Goal: Information Seeking & Learning: Learn about a topic

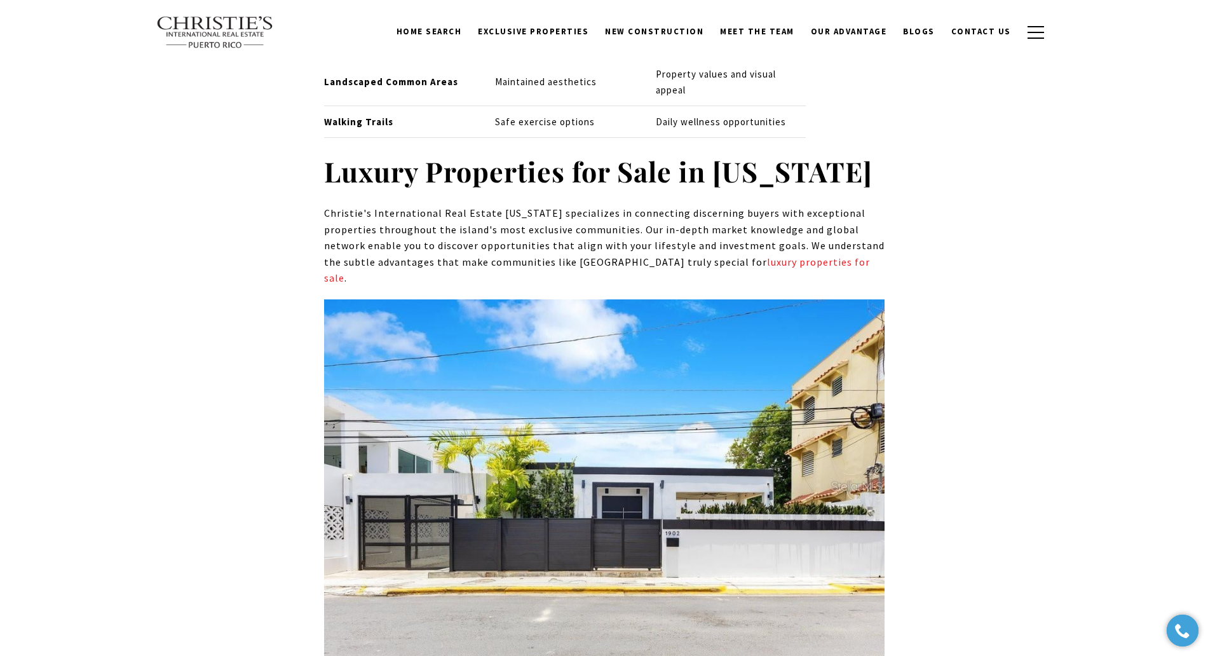
scroll to position [5139, 0]
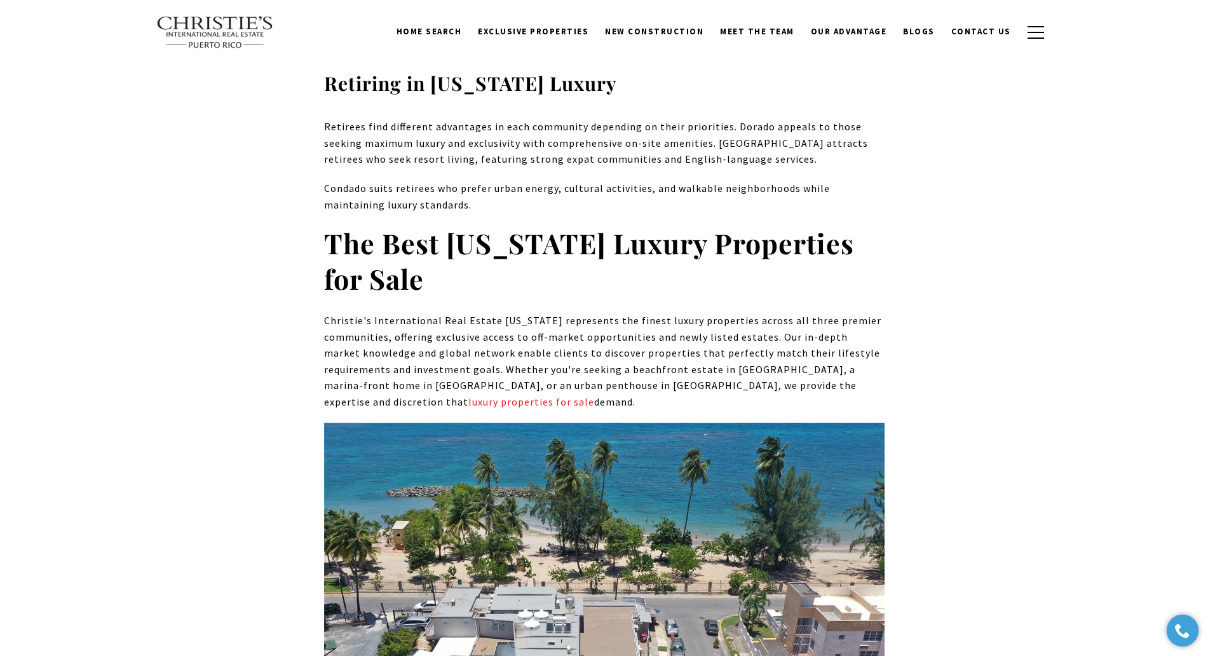
scroll to position [6187, 0]
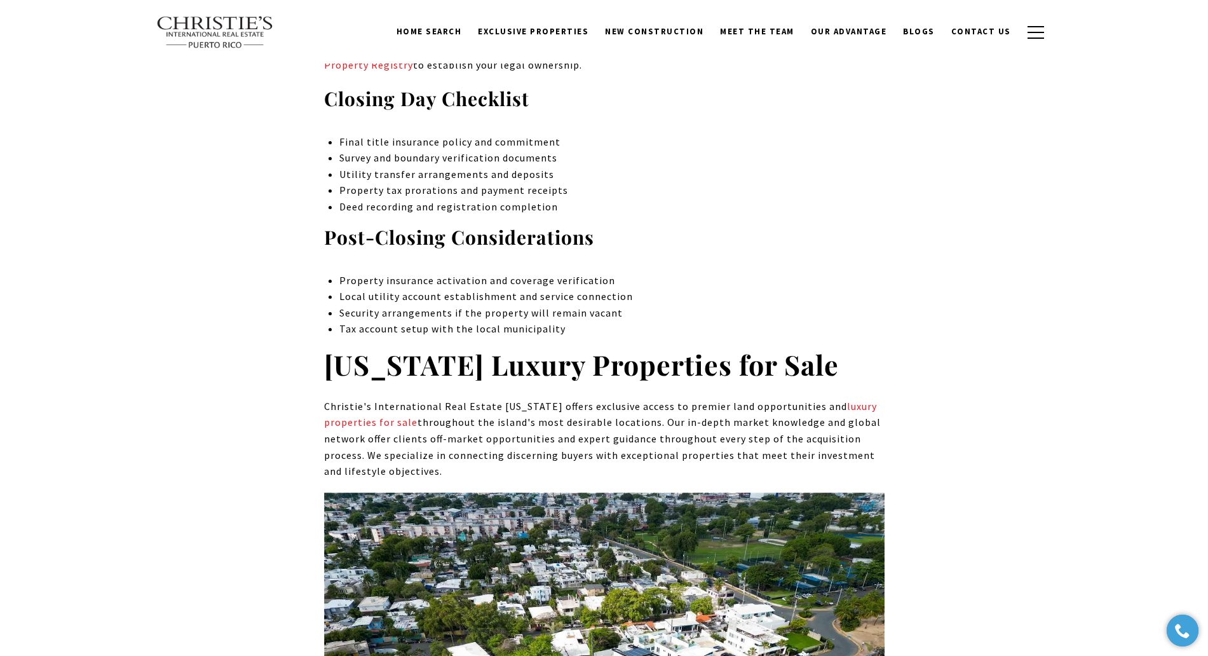
scroll to position [6724, 0]
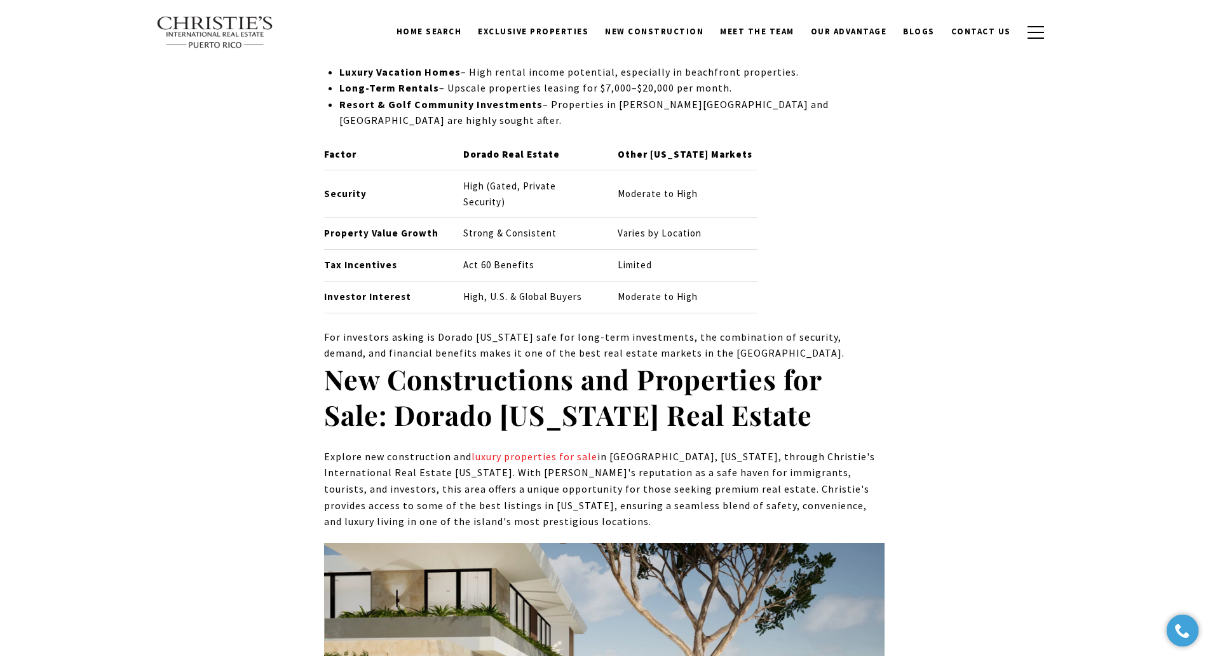
scroll to position [6788, 0]
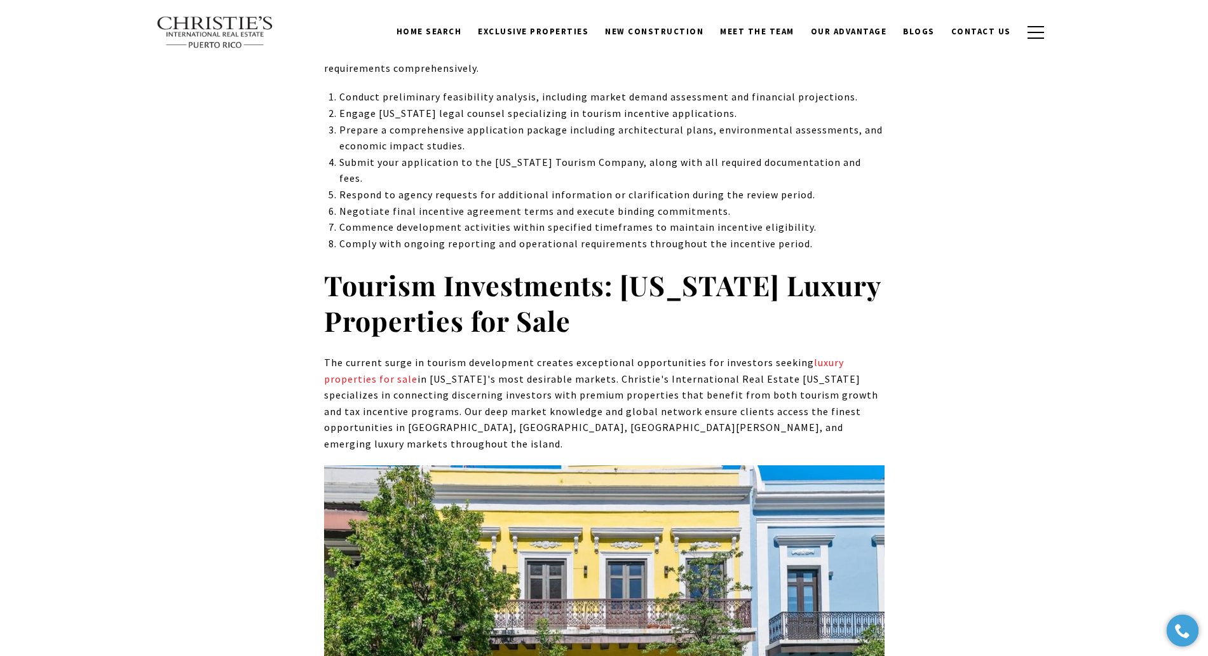
scroll to position [5773, 0]
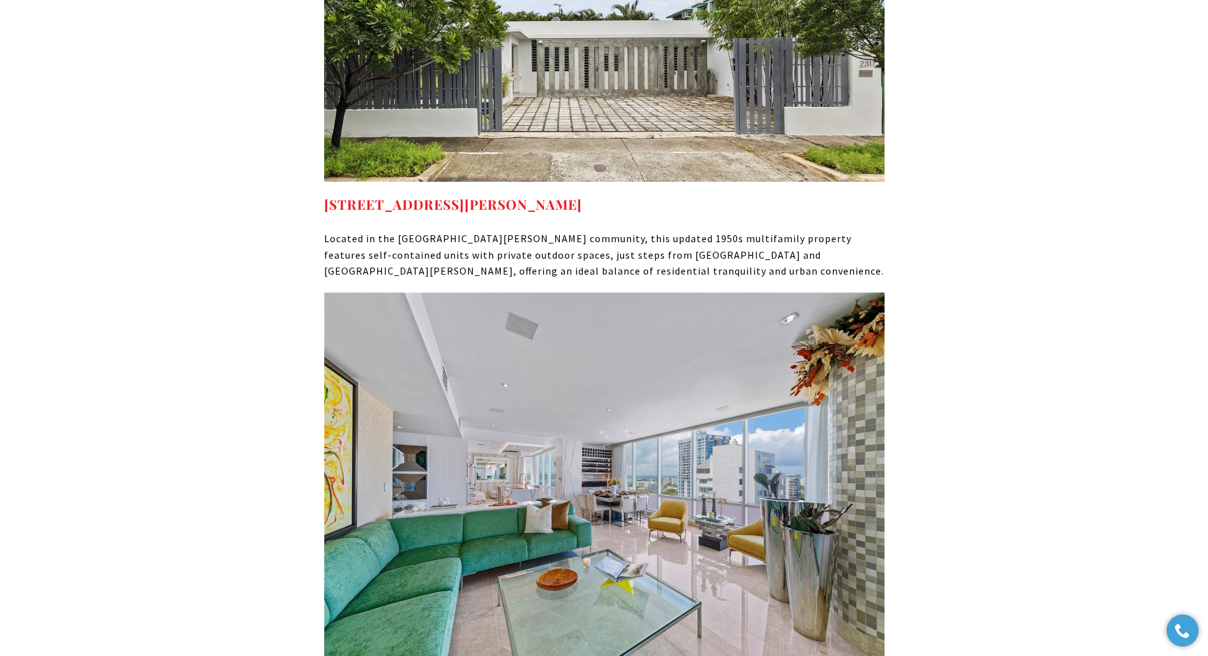
scroll to position [11048, 0]
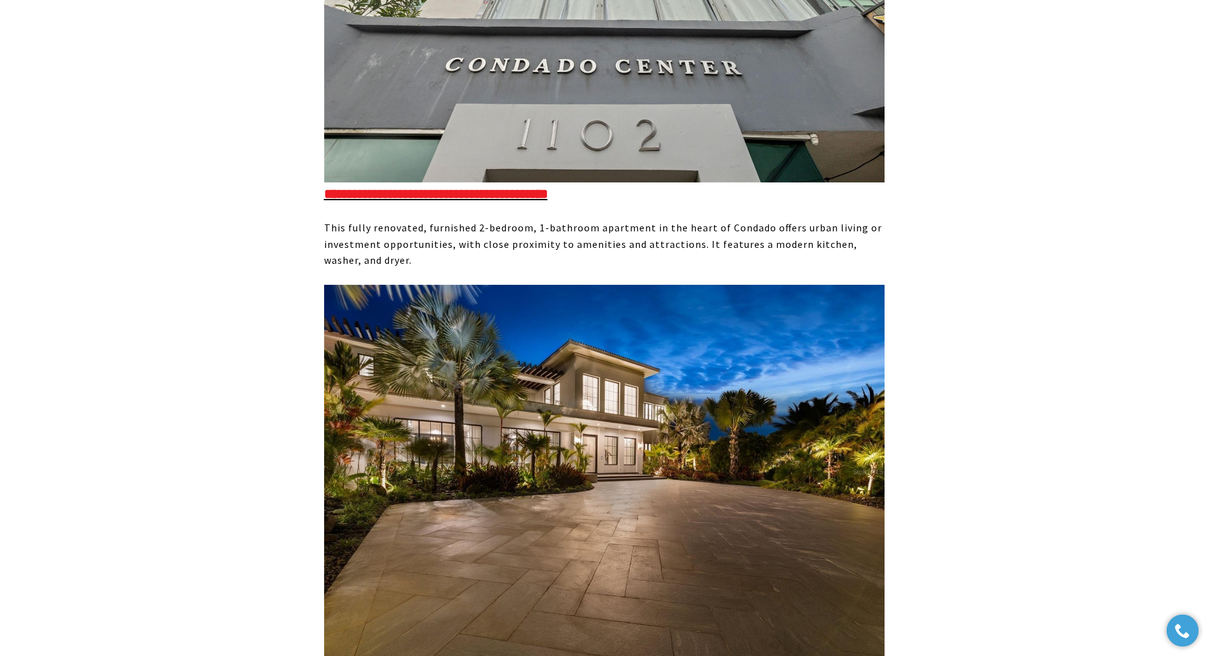
scroll to position [7008, 0]
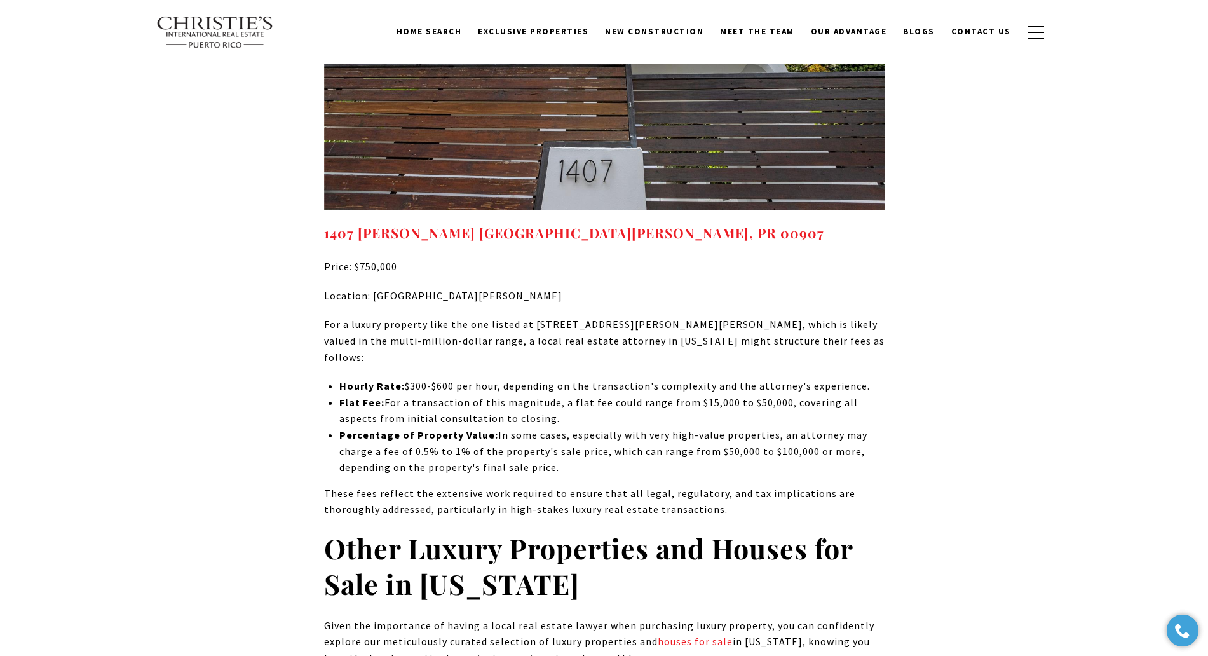
scroll to position [6698, 0]
